Goal: Use online tool/utility: Use online tool/utility

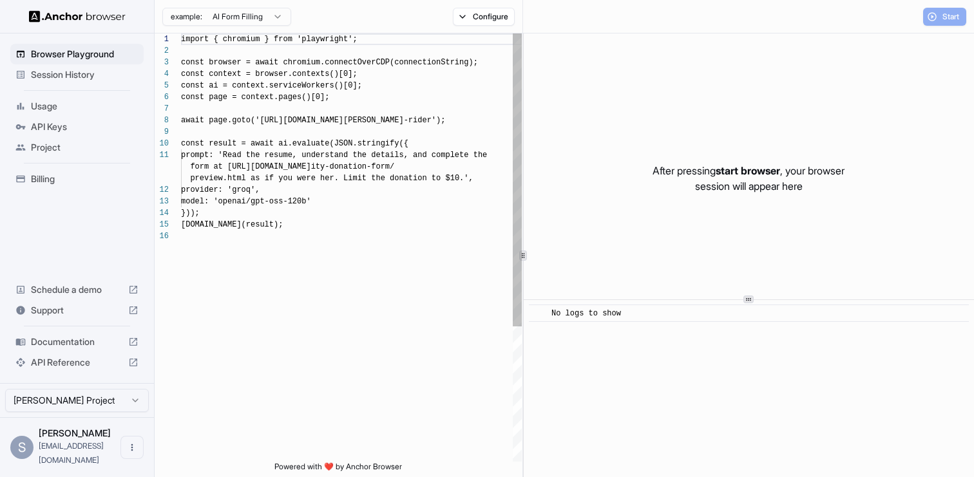
scroll to position [116, 0]
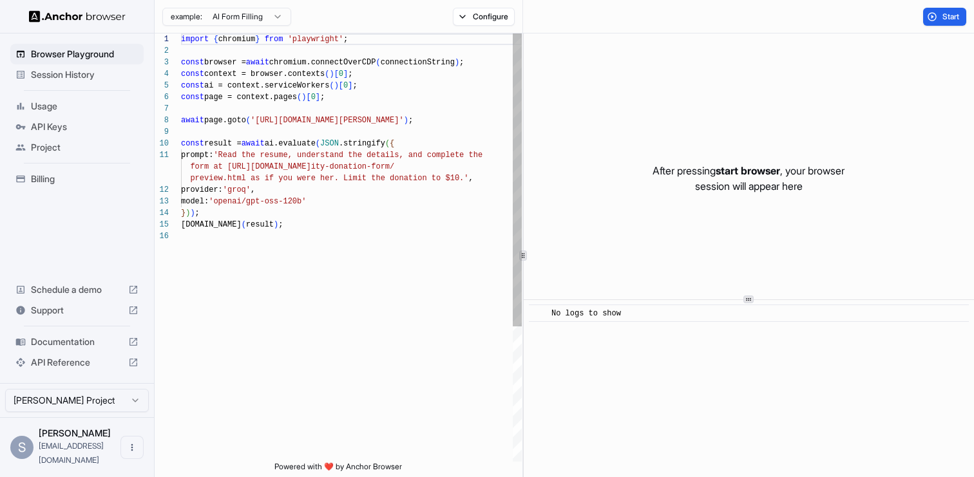
click at [331, 223] on div "import { chromium } from 'playwright' ; const browser = await chromium.connectO…" at bounding box center [351, 347] width 341 height 626
click at [751, 164] on span "start browser" at bounding box center [748, 170] width 64 height 13
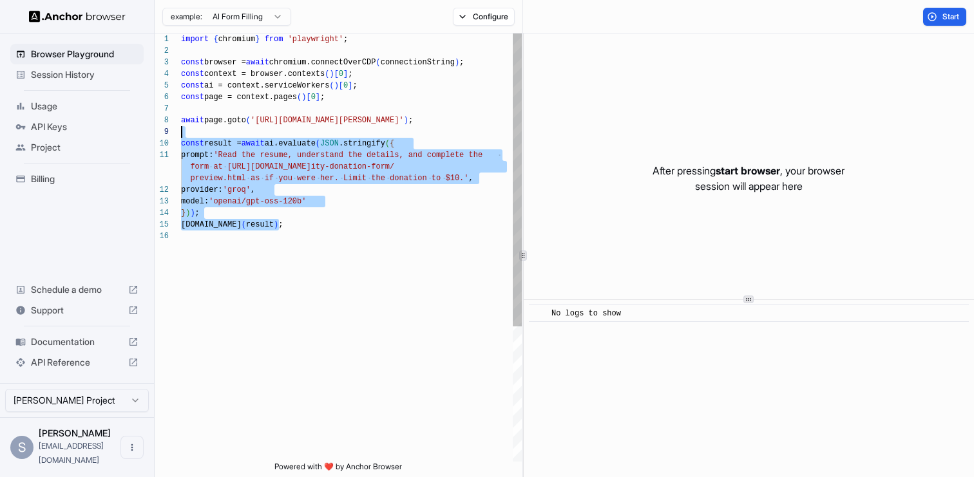
scroll to position [104, 0]
drag, startPoint x: 342, startPoint y: 225, endPoint x: 177, endPoint y: 143, distance: 184.7
click at [181, 143] on div "import { chromium } from 'playwright' ; const browser = await chromium.connectO…" at bounding box center [351, 347] width 341 height 626
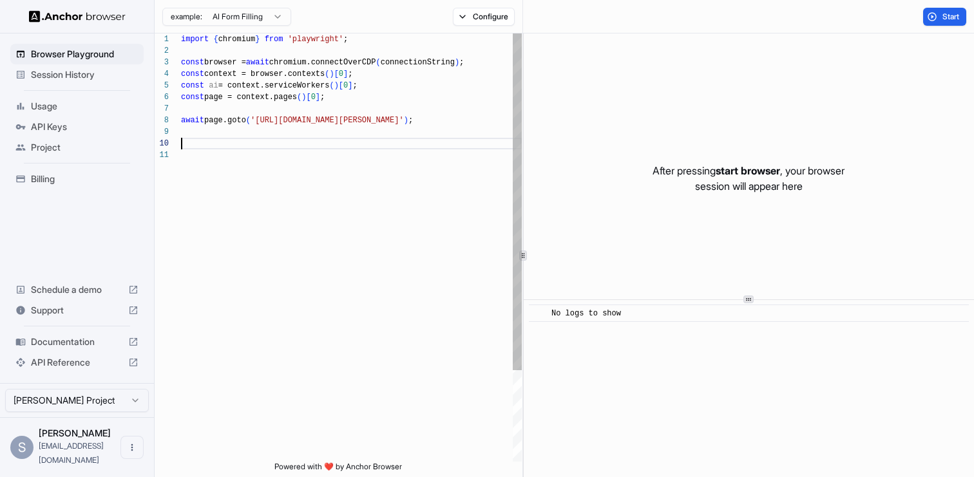
scroll to position [81, 0]
drag, startPoint x: 300, startPoint y: 119, endPoint x: 443, endPoint y: 120, distance: 143.0
click at [443, 120] on div "import { chromium } from 'playwright' ; const browser = await chromium.connectO…" at bounding box center [351, 306] width 341 height 544
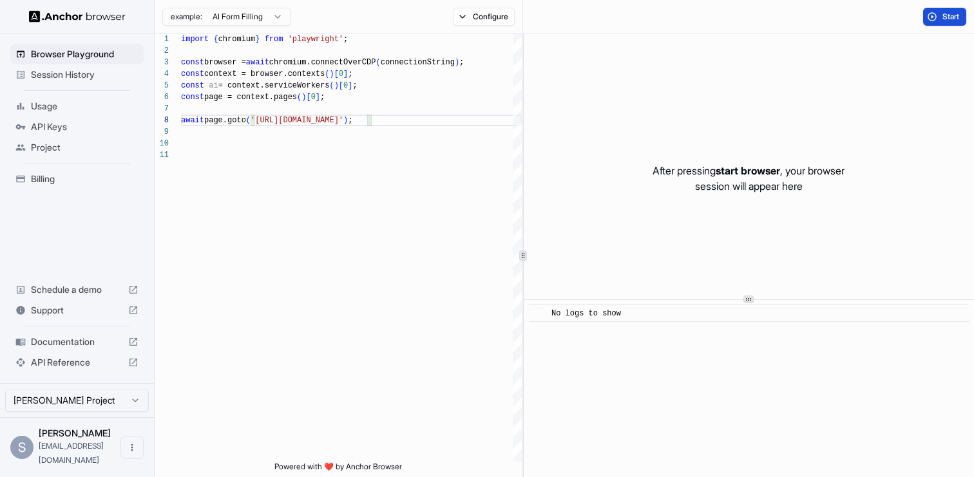
type textarea "**********"
click at [948, 17] on span "Start" at bounding box center [952, 17] width 18 height 10
